Goal: Task Accomplishment & Management: Use online tool/utility

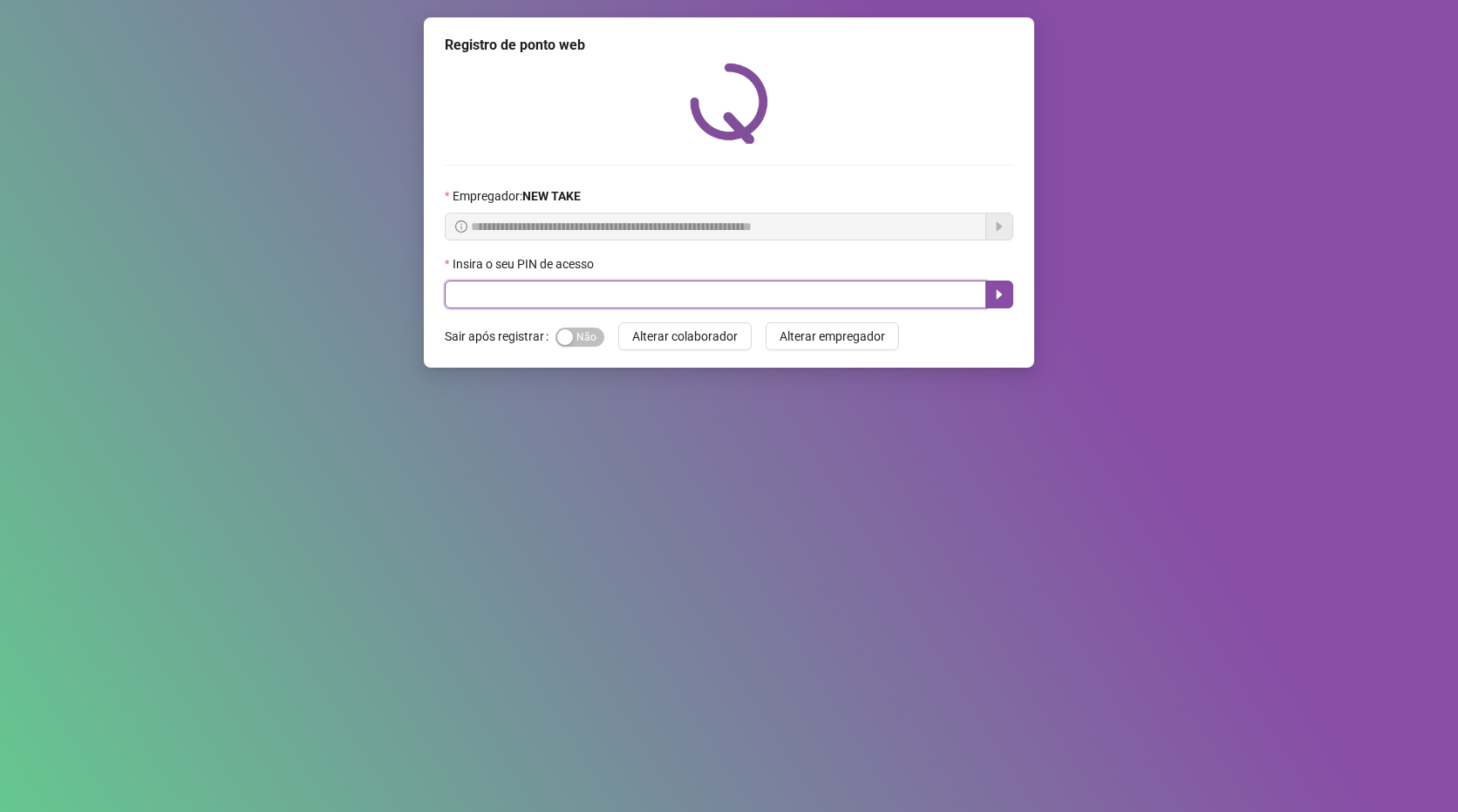
click at [607, 300] on input "text" at bounding box center [716, 294] width 542 height 28
type input "*****"
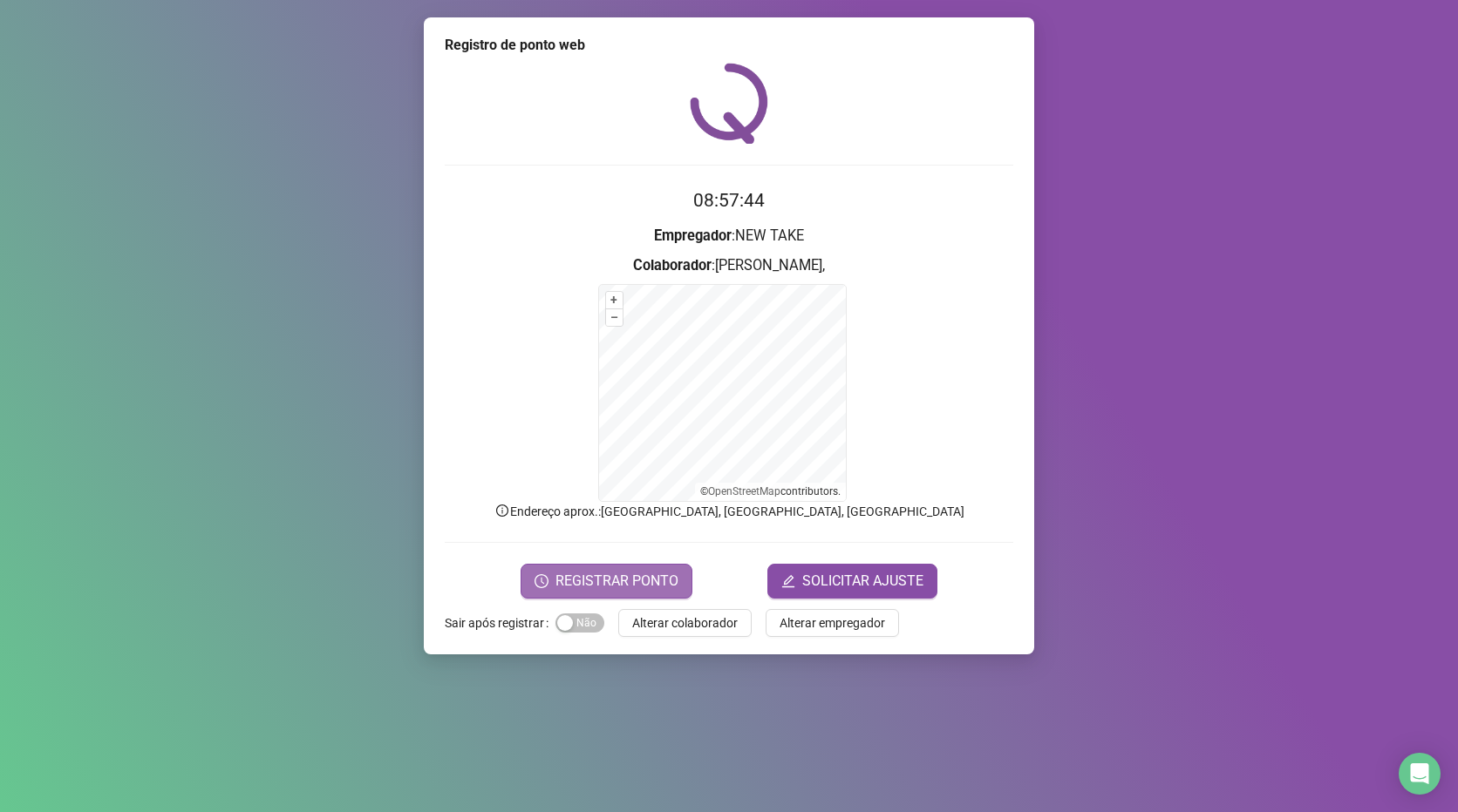
click at [600, 585] on span "REGISTRAR PONTO" at bounding box center [617, 581] width 123 height 21
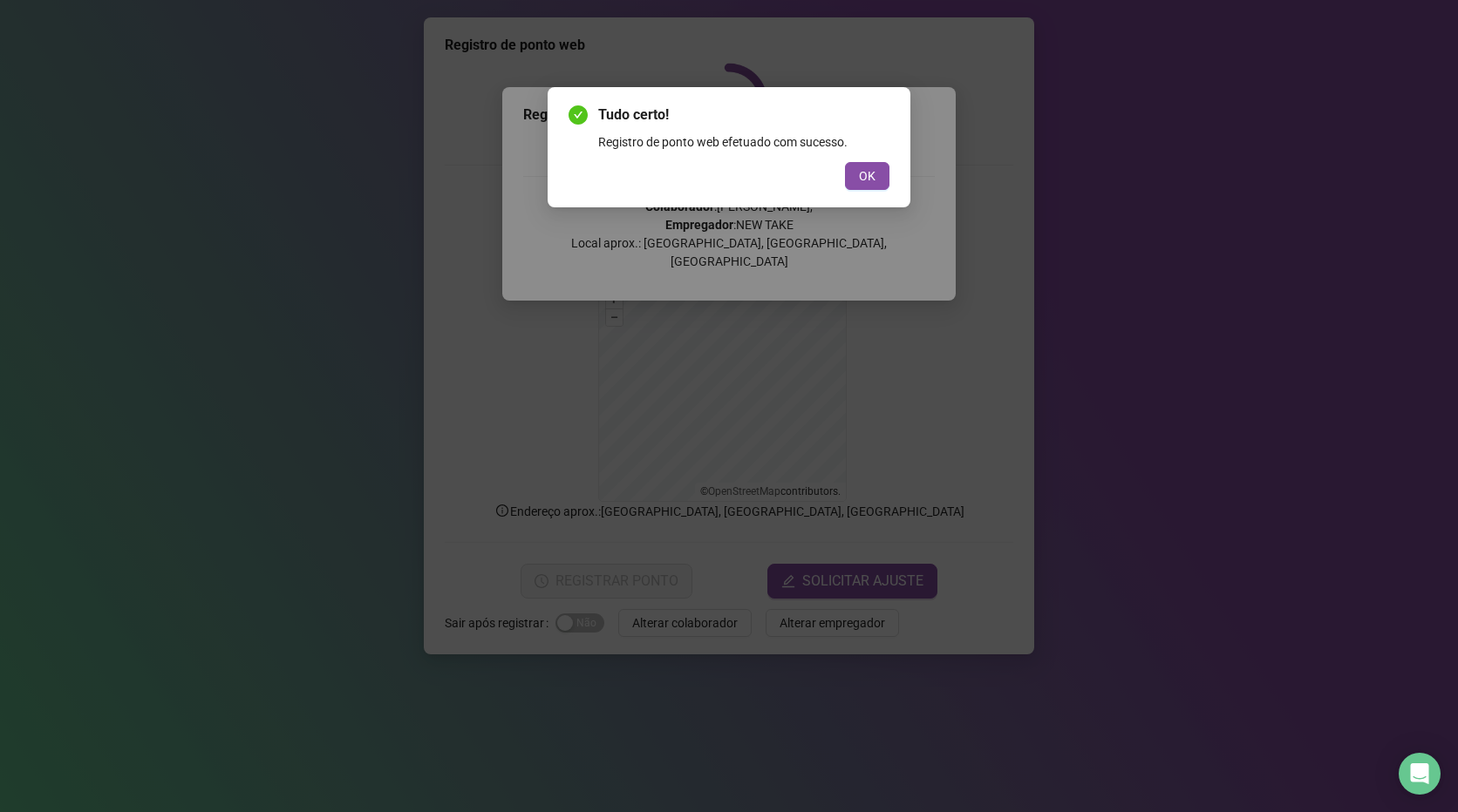
click at [845, 162] on button "OK" at bounding box center [867, 175] width 44 height 28
